Goal: Check status: Check status

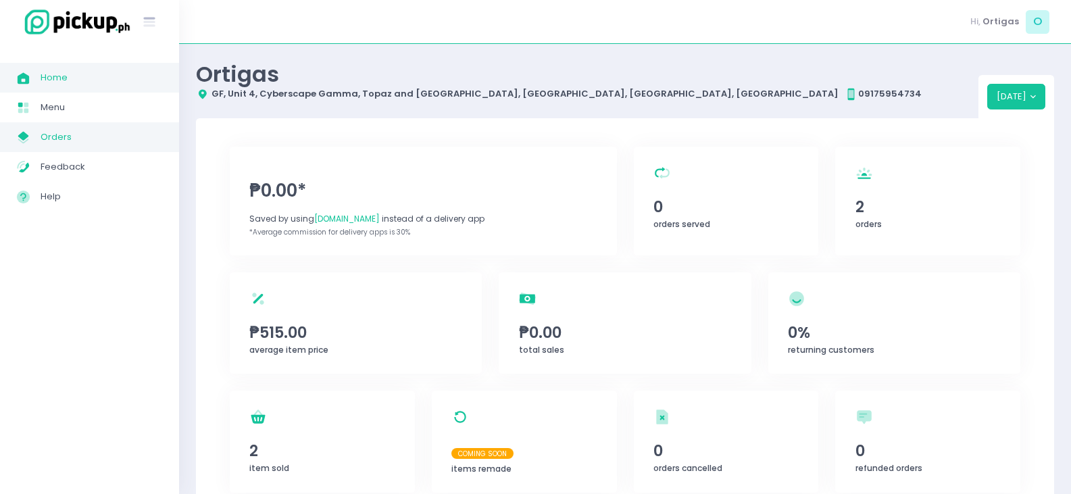
click at [43, 149] on link "My Store Created with Sketch. Orders" at bounding box center [89, 137] width 179 height 30
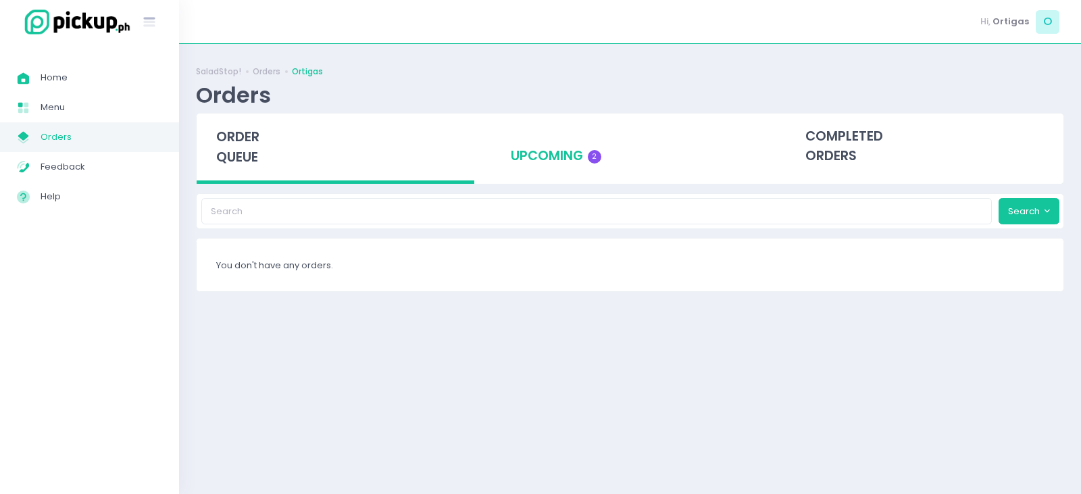
click at [586, 151] on div "upcoming 2" at bounding box center [630, 147] width 278 height 66
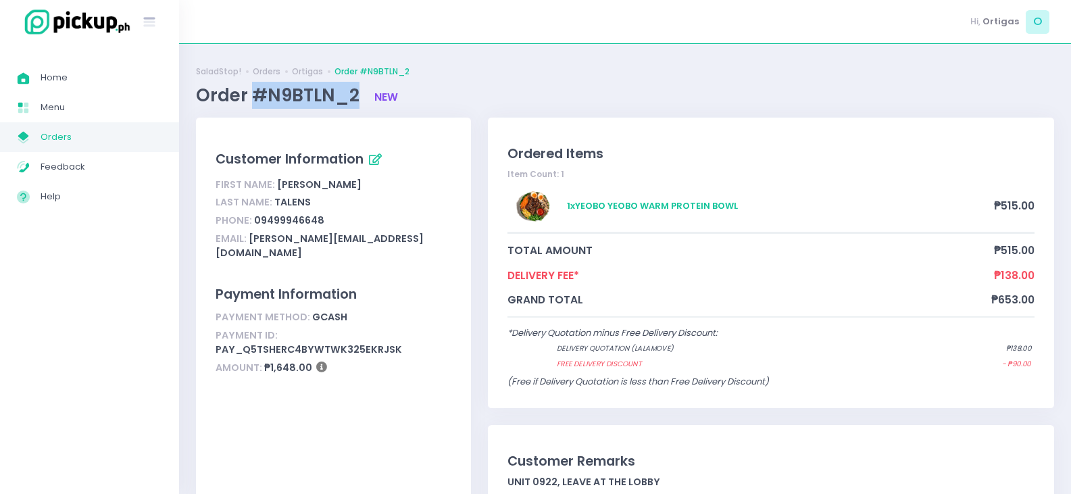
drag, startPoint x: 253, startPoint y: 92, endPoint x: 356, endPoint y: 101, distance: 103.7
click at [356, 101] on span "Order #N9BTLN_2" at bounding box center [280, 95] width 168 height 24
copy span "#N9BTLN_2"
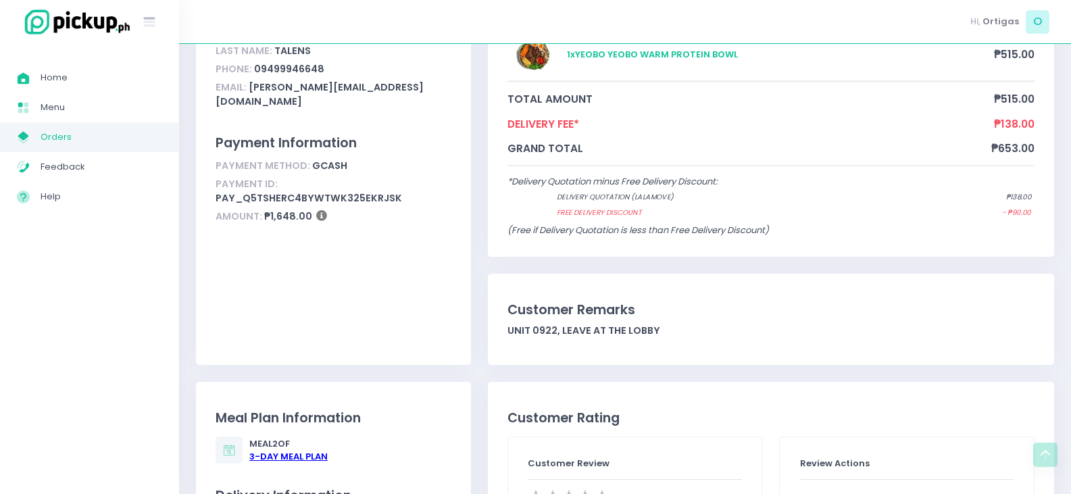
scroll to position [135, 0]
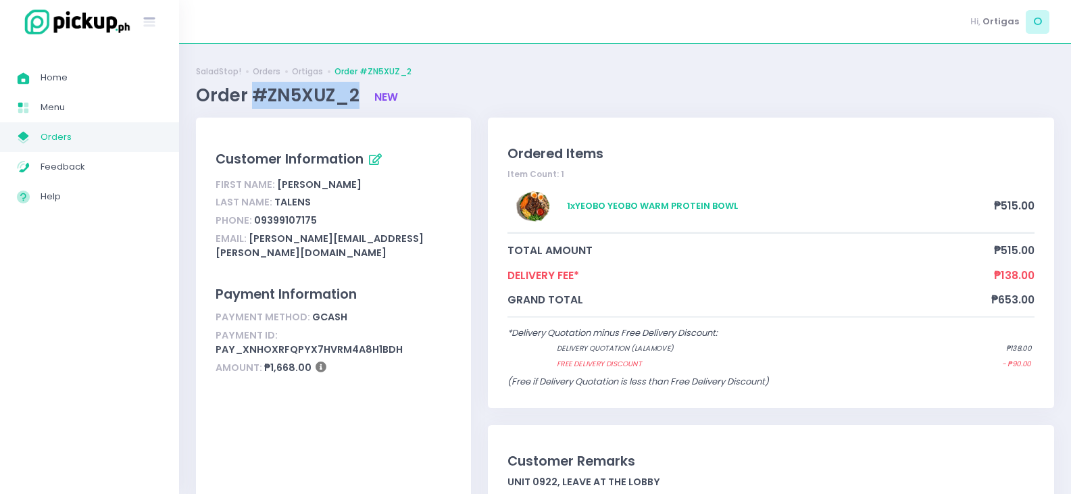
drag, startPoint x: 252, startPoint y: 89, endPoint x: 357, endPoint y: 95, distance: 104.9
click at [357, 95] on span "Order #ZN5XUZ_2" at bounding box center [280, 95] width 168 height 24
copy span "#ZN5XUZ_2"
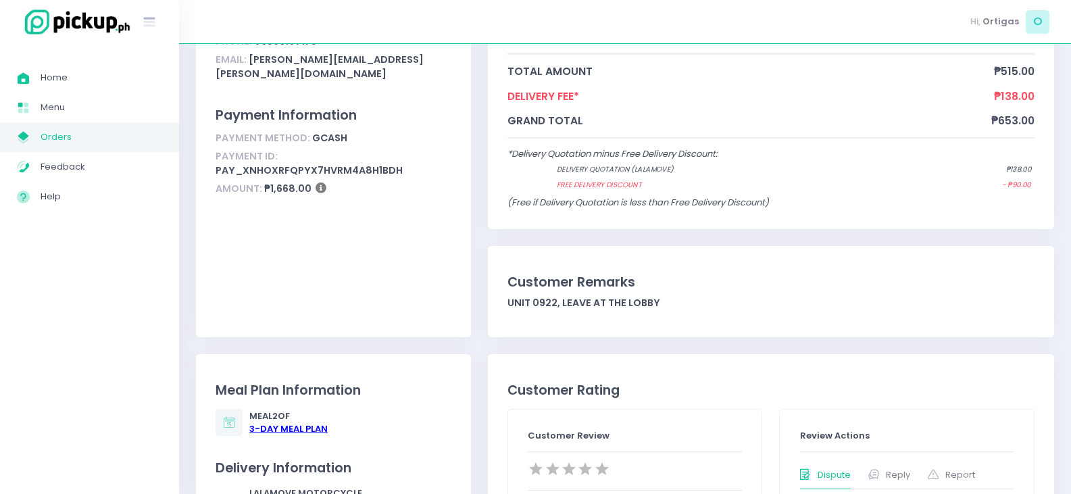
scroll to position [203, 0]
